Goal: Task Accomplishment & Management: Manage account settings

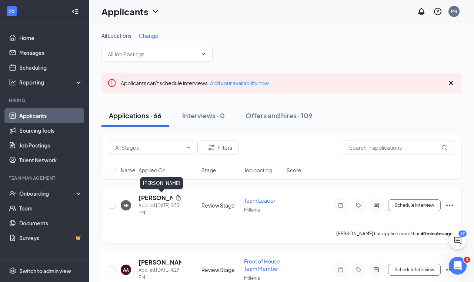
click at [161, 198] on h5 "[PERSON_NAME]" at bounding box center [156, 198] width 34 height 8
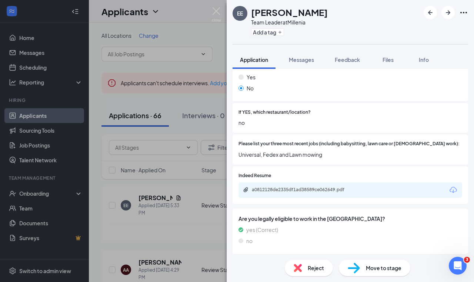
scroll to position [219, 0]
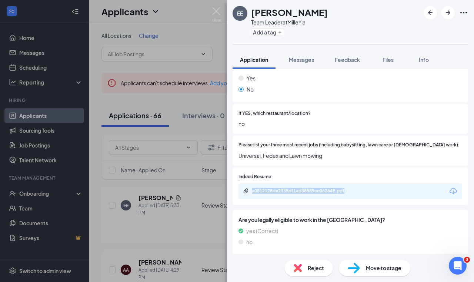
click at [299, 266] on img at bounding box center [298, 268] width 8 height 8
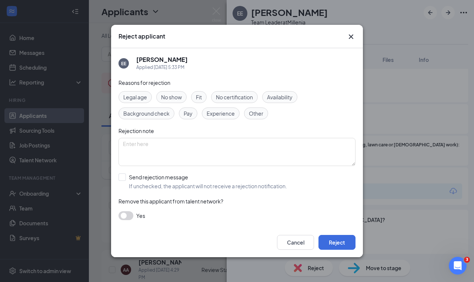
click at [366, 217] on div "Reject applicant EE [PERSON_NAME] Applied [DATE] 5:33 PM Reasons for rejection …" at bounding box center [237, 141] width 474 height 282
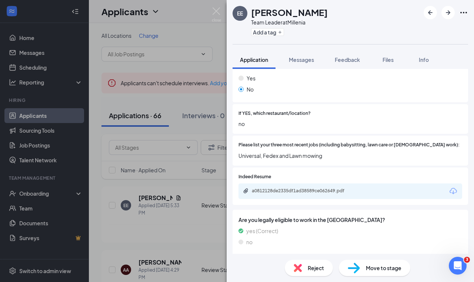
click at [306, 264] on div "Reject" at bounding box center [309, 268] width 48 height 16
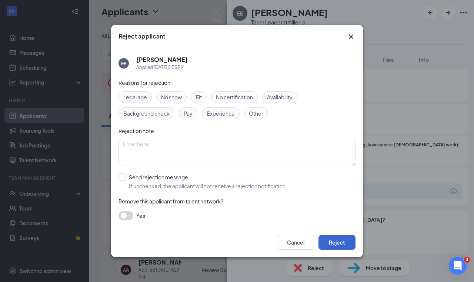
click at [331, 239] on button "Reject" at bounding box center [337, 242] width 37 height 15
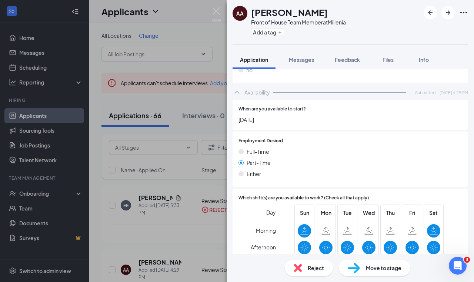
scroll to position [360, 0]
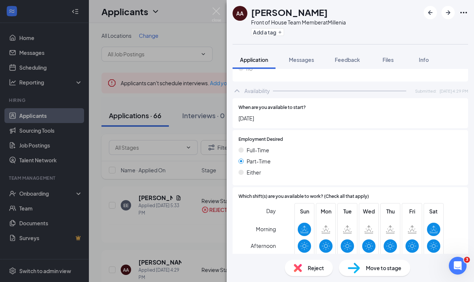
click at [308, 267] on span "Reject" at bounding box center [316, 268] width 16 height 8
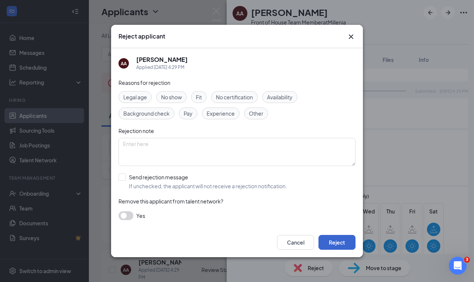
click at [333, 242] on button "Reject" at bounding box center [337, 242] width 37 height 15
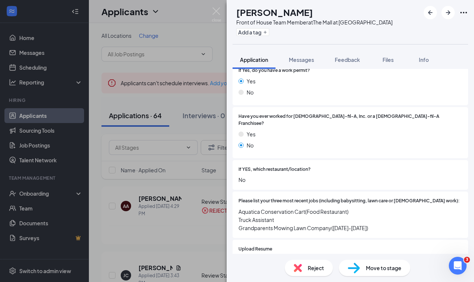
scroll to position [190, 0]
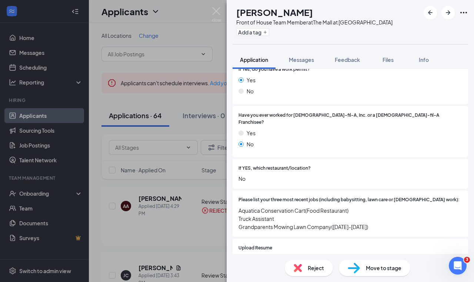
click at [325, 267] on div "Reject" at bounding box center [309, 268] width 48 height 16
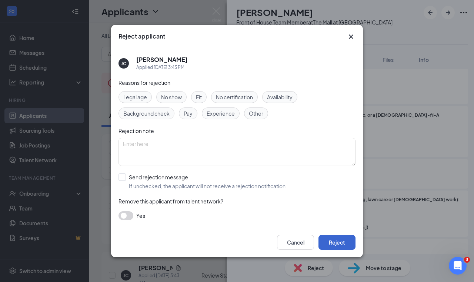
click at [346, 245] on button "Reject" at bounding box center [337, 242] width 37 height 15
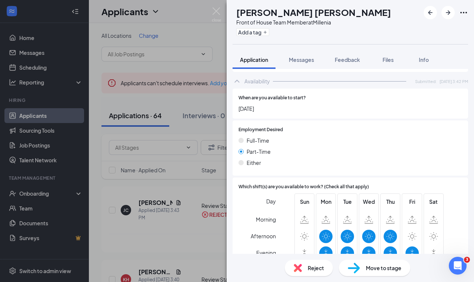
scroll to position [405, 0]
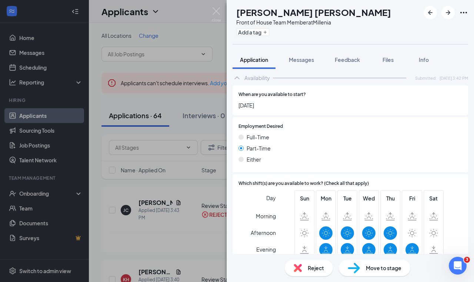
click at [321, 272] on div "Reject" at bounding box center [309, 268] width 48 height 16
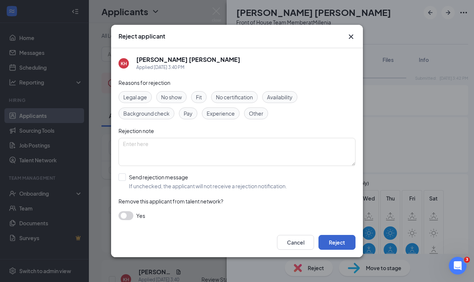
click at [340, 240] on button "Reject" at bounding box center [337, 242] width 37 height 15
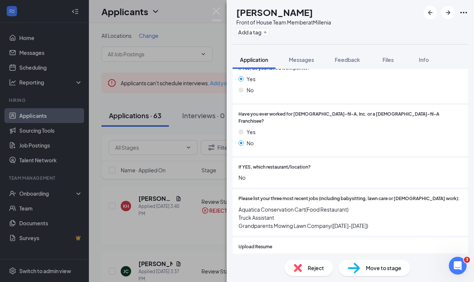
scroll to position [195, 0]
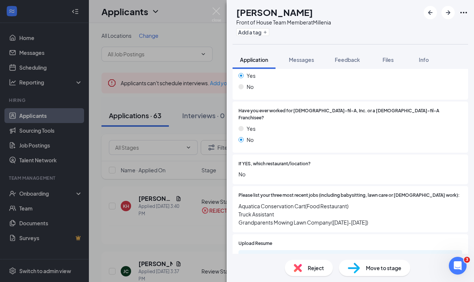
click at [310, 276] on div "Reject Move to stage" at bounding box center [351, 268] width 248 height 28
click at [310, 273] on div "Reject" at bounding box center [309, 268] width 48 height 16
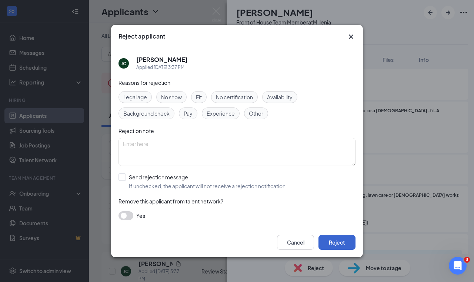
click at [341, 240] on button "Reject" at bounding box center [337, 242] width 37 height 15
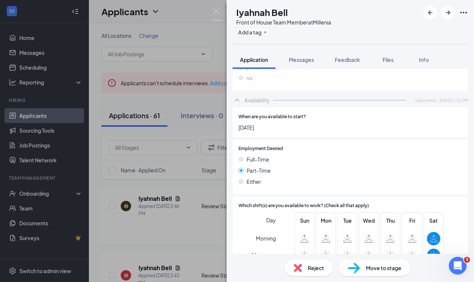
scroll to position [437, 0]
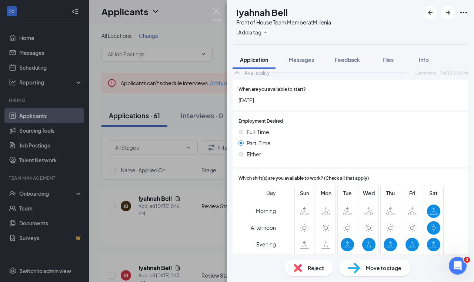
click at [321, 267] on span "Reject" at bounding box center [316, 268] width 16 height 8
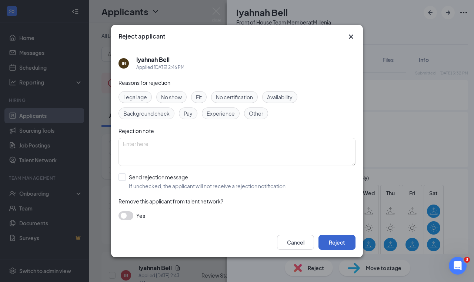
click at [342, 248] on button "Reject" at bounding box center [337, 242] width 37 height 15
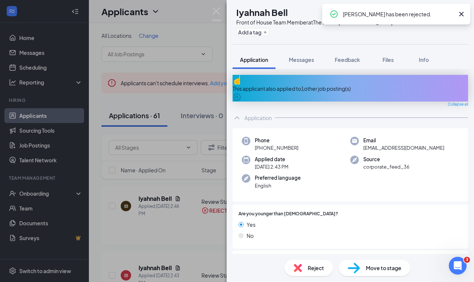
click at [313, 265] on span "Reject" at bounding box center [316, 268] width 16 height 8
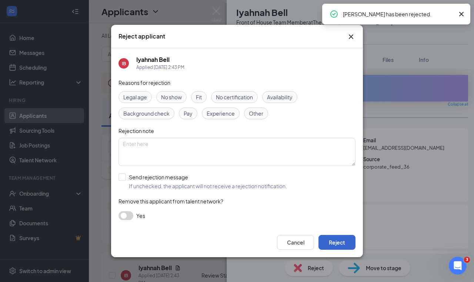
click at [329, 247] on button "Reject" at bounding box center [337, 242] width 37 height 15
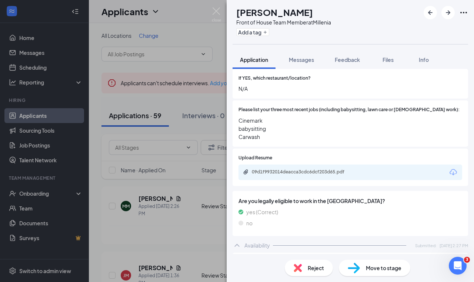
scroll to position [252, 0]
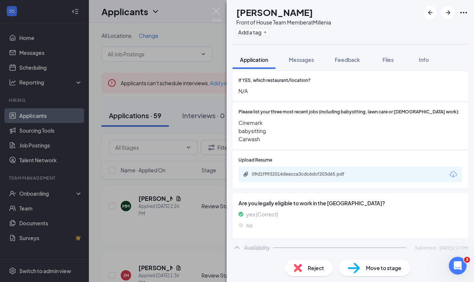
click at [333, 223] on div "Are you legally eligible to work in the [GEOGRAPHIC_DATA]? yes (Correct) no" at bounding box center [351, 215] width 236 height 45
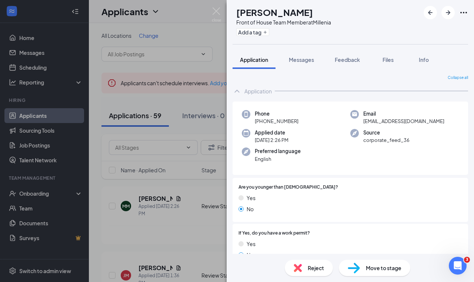
scroll to position [0, 0]
click at [205, 231] on div "MM [PERSON_NAME] Front of House Team Member at Millenia Add a tag Application M…" at bounding box center [237, 141] width 474 height 282
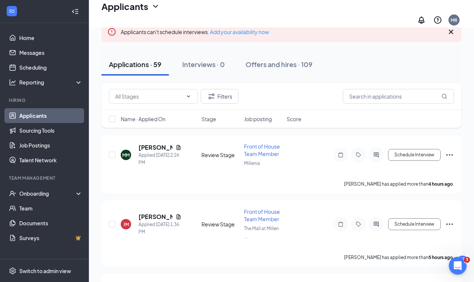
scroll to position [57, 0]
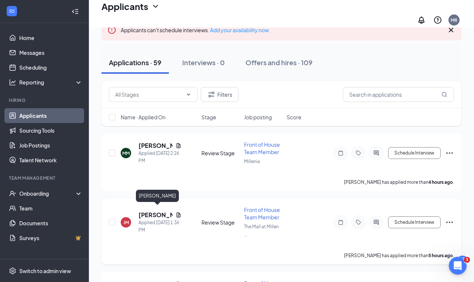
click at [143, 211] on h5 "[PERSON_NAME]" at bounding box center [156, 215] width 34 height 8
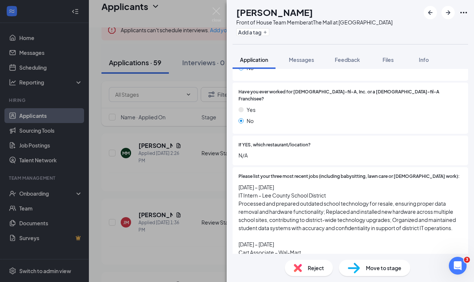
scroll to position [217, 0]
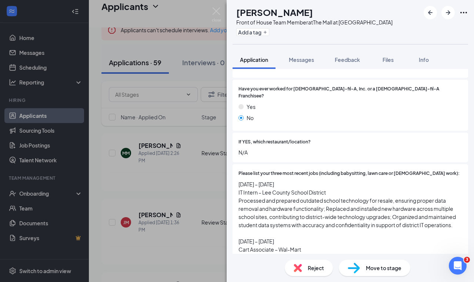
click at [309, 268] on span "Reject" at bounding box center [316, 268] width 16 height 8
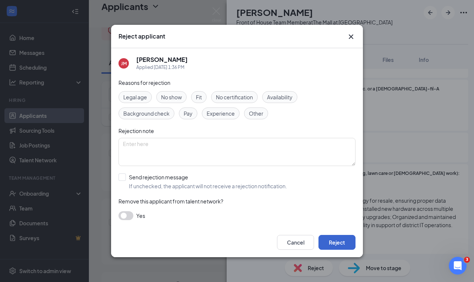
click at [333, 246] on button "Reject" at bounding box center [337, 242] width 37 height 15
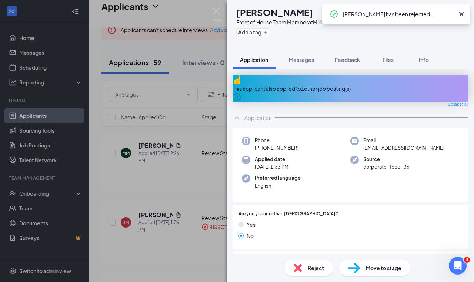
click at [305, 268] on div "Reject" at bounding box center [309, 268] width 48 height 16
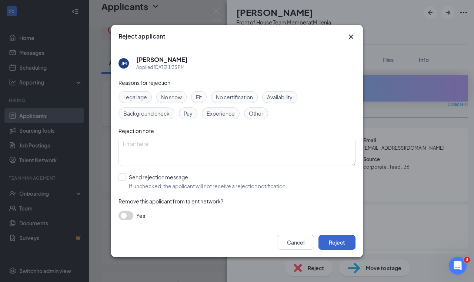
click at [327, 242] on button "Reject" at bounding box center [337, 242] width 37 height 15
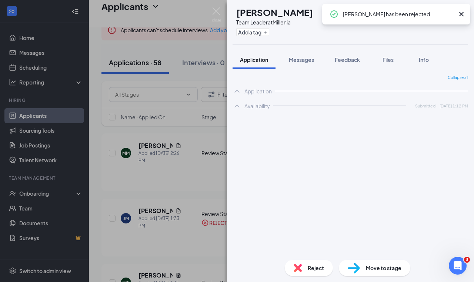
click at [205, 208] on div "YG [PERSON_NAME] Team Leader at Millenia Add a tag Application Messages Feedbac…" at bounding box center [237, 141] width 474 height 282
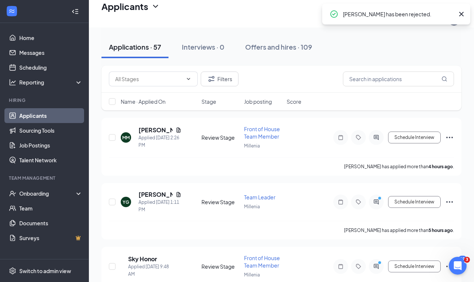
scroll to position [74, 0]
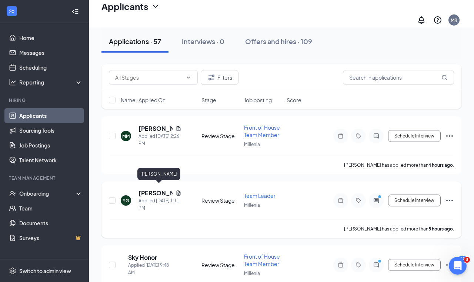
click at [152, 190] on h5 "[PERSON_NAME]" at bounding box center [156, 193] width 34 height 8
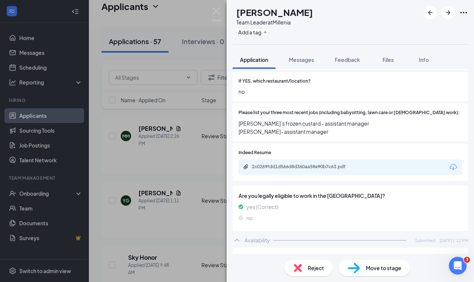
scroll to position [250, 0]
click at [196, 207] on div "YG [PERSON_NAME] Team Leader at Millenia Add a tag Application Messages Feedbac…" at bounding box center [237, 141] width 474 height 282
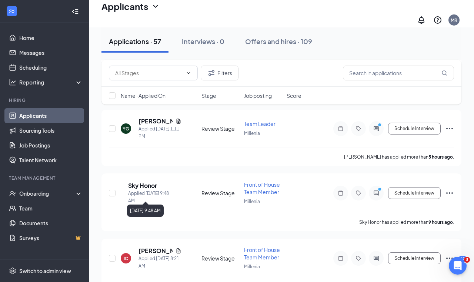
scroll to position [147, 0]
click at [150, 181] on h5 "Sky Honor" at bounding box center [142, 185] width 29 height 8
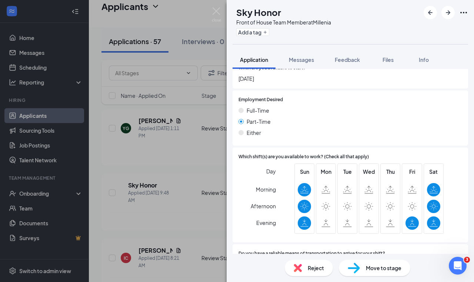
scroll to position [393, 0]
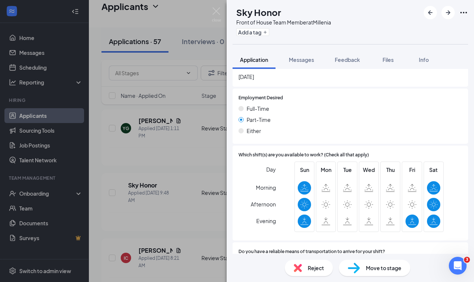
click at [311, 272] on div "Reject" at bounding box center [309, 268] width 48 height 16
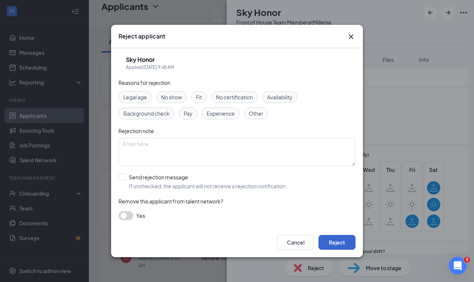
click at [339, 240] on button "Reject" at bounding box center [337, 242] width 37 height 15
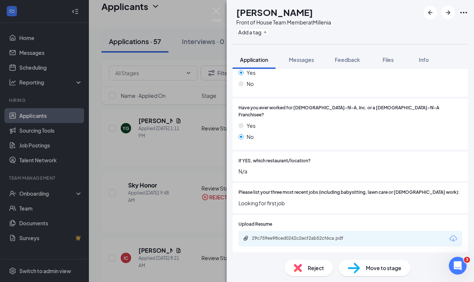
scroll to position [167, 0]
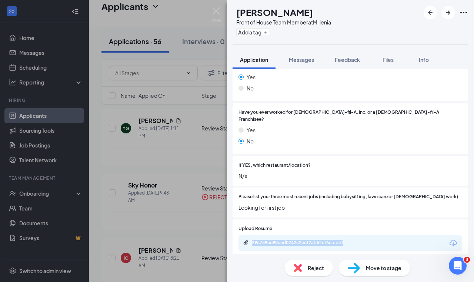
click at [299, 265] on img at bounding box center [298, 268] width 8 height 8
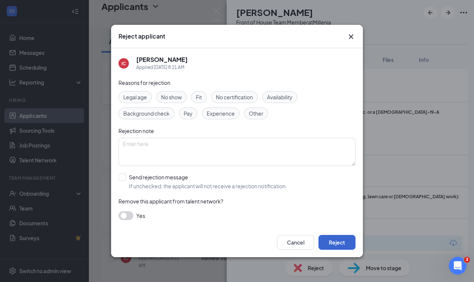
click at [328, 245] on button "Reject" at bounding box center [337, 242] width 37 height 15
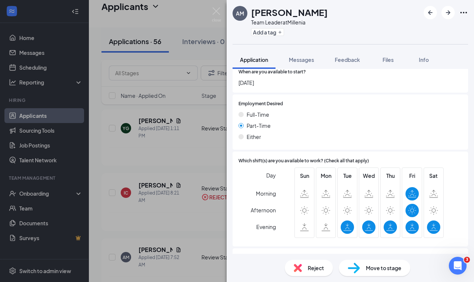
scroll to position [448, 0]
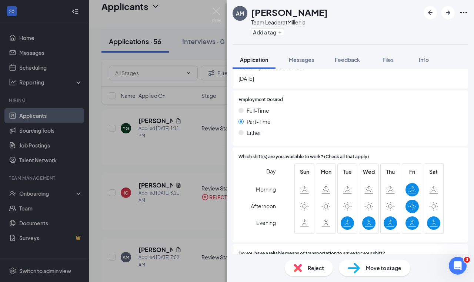
click at [300, 274] on div "Reject" at bounding box center [309, 268] width 48 height 16
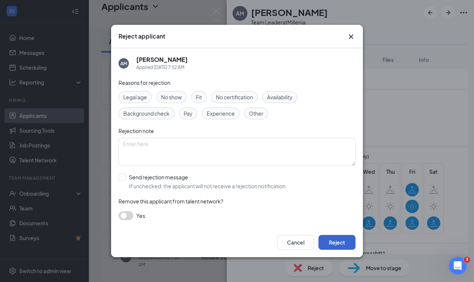
click at [323, 246] on button "Reject" at bounding box center [337, 242] width 37 height 15
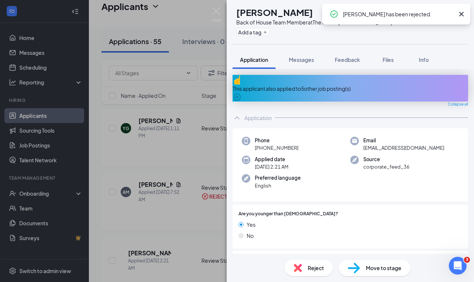
click at [186, 203] on div "[PERSON_NAME] Back of House Team Member at [GEOGRAPHIC_DATA] at [GEOGRAPHIC_DAT…" at bounding box center [237, 141] width 474 height 282
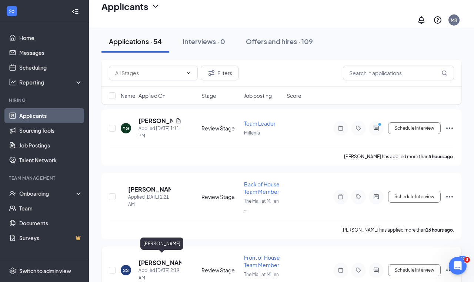
click at [161, 259] on h5 "[PERSON_NAME]" at bounding box center [160, 263] width 43 height 8
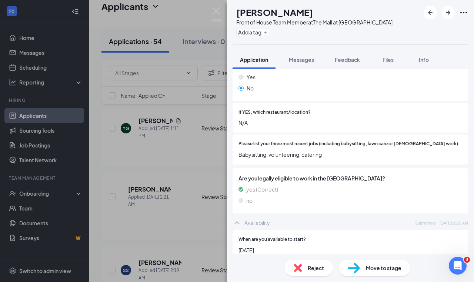
scroll to position [247, 0]
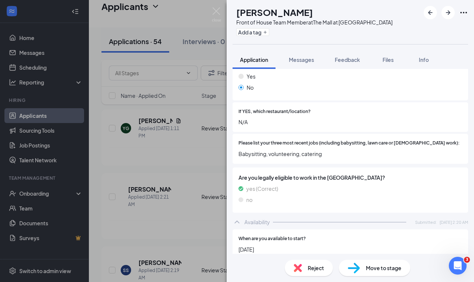
click at [298, 269] on img at bounding box center [298, 268] width 8 height 8
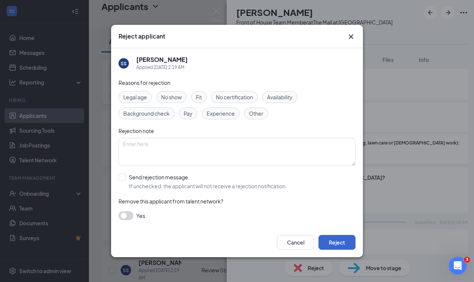
click at [331, 240] on button "Reject" at bounding box center [337, 242] width 37 height 15
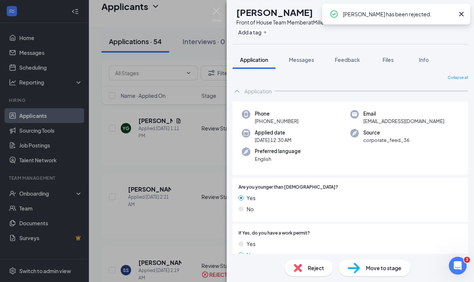
click at [164, 179] on div "[PERSON_NAME] Front of House Team Member at Millenia Add a tag Application Mess…" at bounding box center [237, 141] width 474 height 282
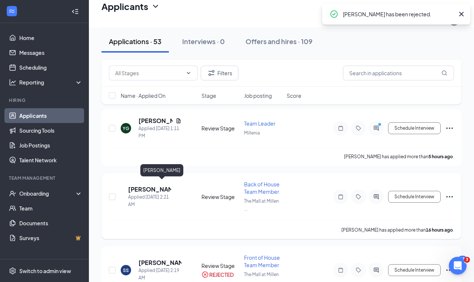
click at [162, 187] on h5 "[PERSON_NAME]" at bounding box center [149, 189] width 43 height 8
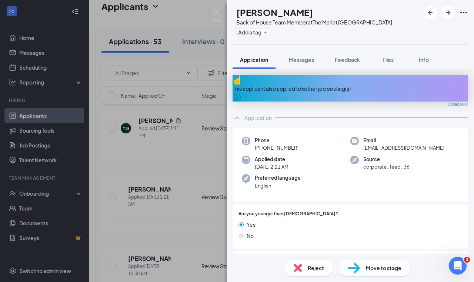
click at [314, 270] on span "Reject" at bounding box center [316, 268] width 16 height 8
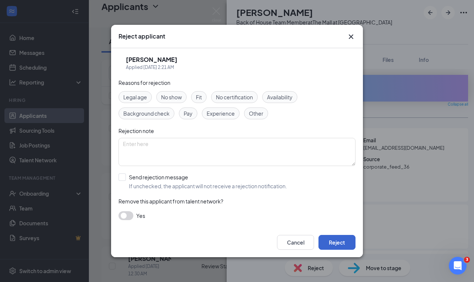
click at [333, 238] on button "Reject" at bounding box center [337, 242] width 37 height 15
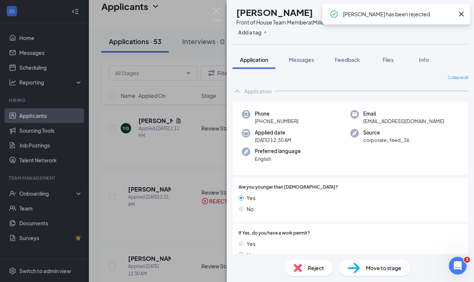
click at [185, 157] on div "[PERSON_NAME] Front of House Team Member at Millenia Add a tag Application Mess…" at bounding box center [237, 141] width 474 height 282
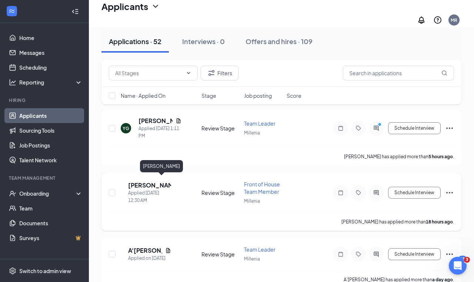
click at [156, 181] on h5 "[PERSON_NAME]" at bounding box center [149, 185] width 43 height 8
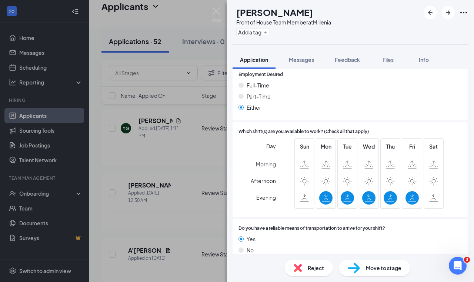
click at [299, 269] on img at bounding box center [298, 268] width 8 height 8
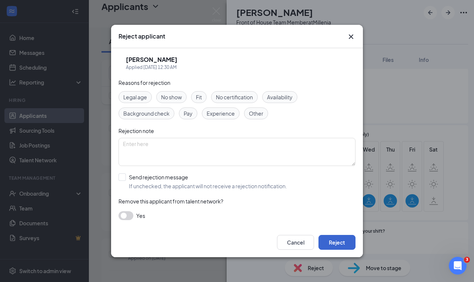
click at [330, 246] on button "Reject" at bounding box center [337, 242] width 37 height 15
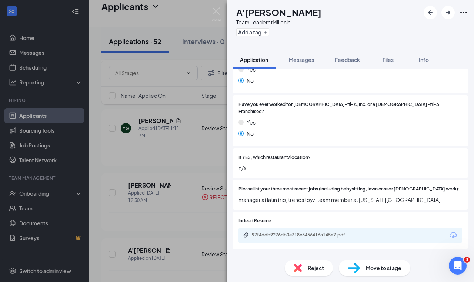
scroll to position [176, 0]
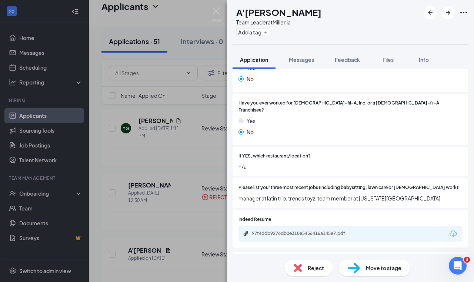
click at [308, 264] on span "Reject" at bounding box center [316, 268] width 16 height 8
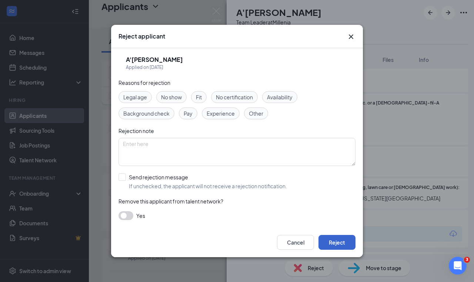
click at [337, 246] on button "Reject" at bounding box center [337, 242] width 37 height 15
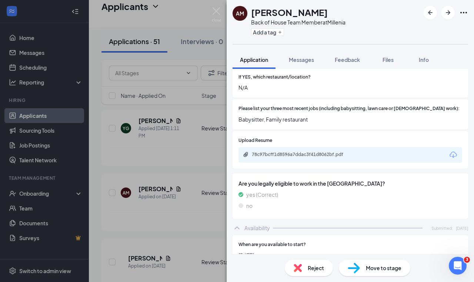
scroll to position [255, 0]
click at [294, 267] on img at bounding box center [298, 268] width 8 height 8
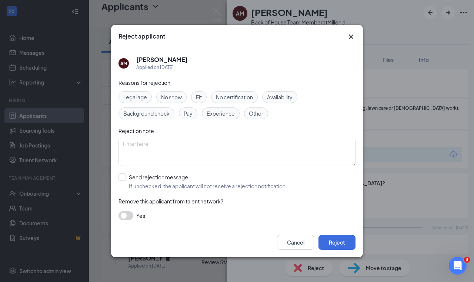
click at [338, 250] on div "Cancel Reject" at bounding box center [237, 243] width 252 height 30
click at [338, 248] on button "Reject" at bounding box center [337, 242] width 37 height 15
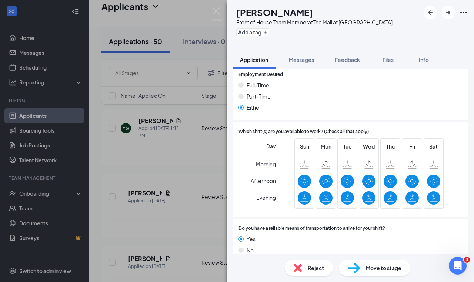
scroll to position [465, 0]
click at [306, 267] on div "Reject" at bounding box center [309, 268] width 48 height 16
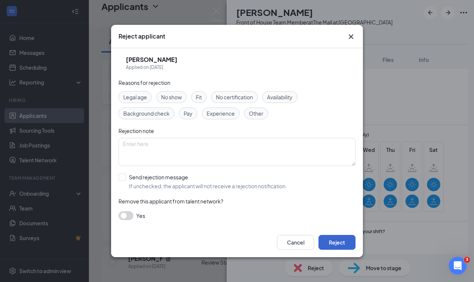
click at [334, 241] on button "Reject" at bounding box center [337, 242] width 37 height 15
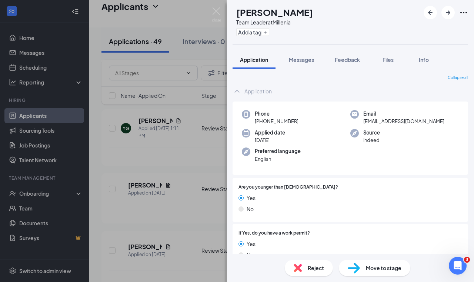
click at [163, 232] on div "[PERSON_NAME] [PERSON_NAME] Team Leader at Millenia Add a tag Application Messa…" at bounding box center [237, 141] width 474 height 282
